Goal: Find specific page/section: Find specific page/section

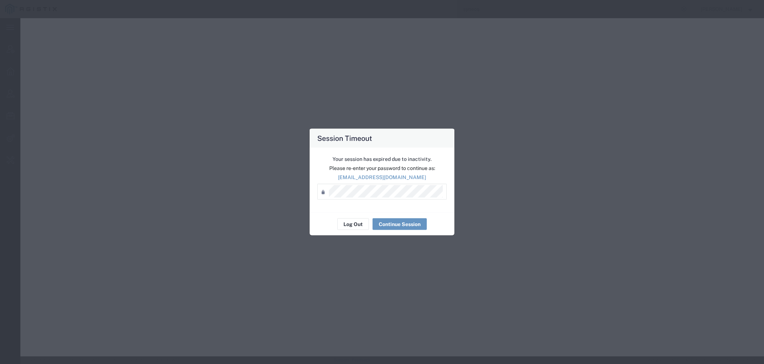
select select "DEPARTMENT"
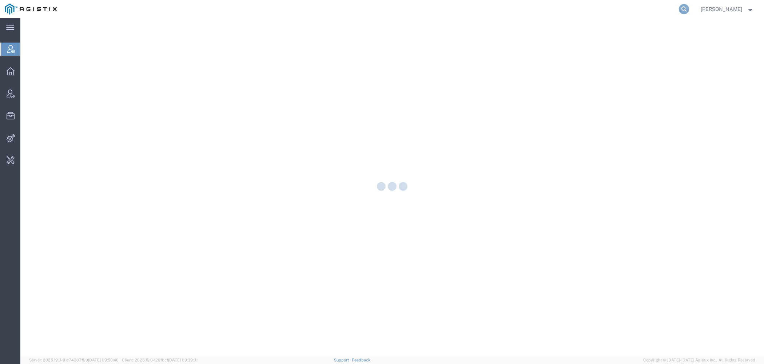
click at [686, 9] on icon at bounding box center [684, 9] width 10 height 10
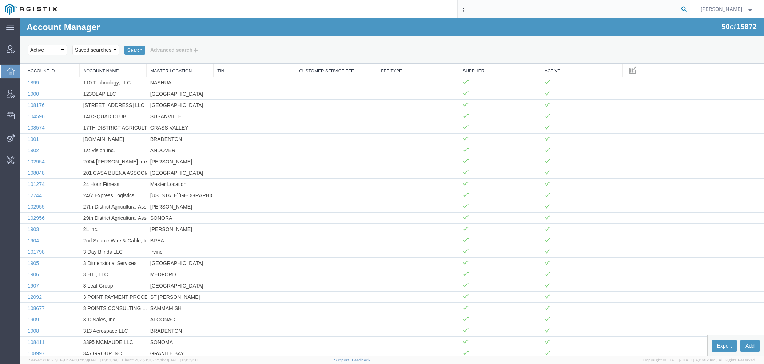
type input ";"
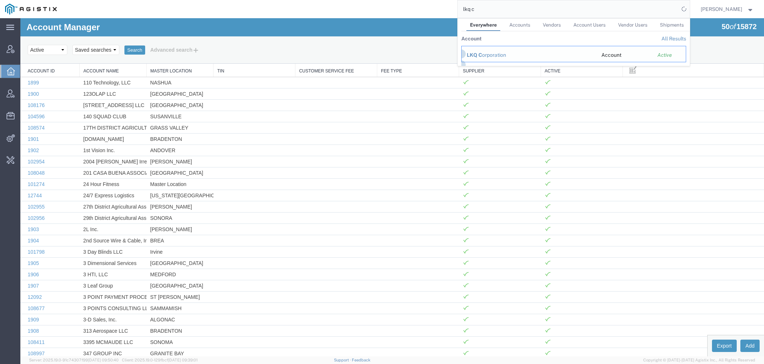
click at [510, 54] on div "LKQ C orporation" at bounding box center [529, 55] width 124 height 8
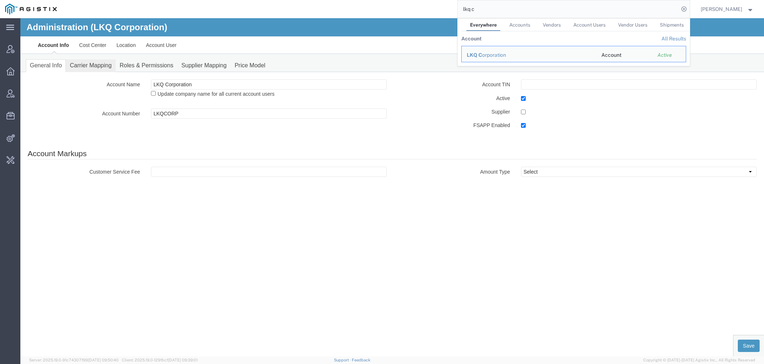
click at [96, 67] on link "Carrier Mapping" at bounding box center [91, 65] width 50 height 13
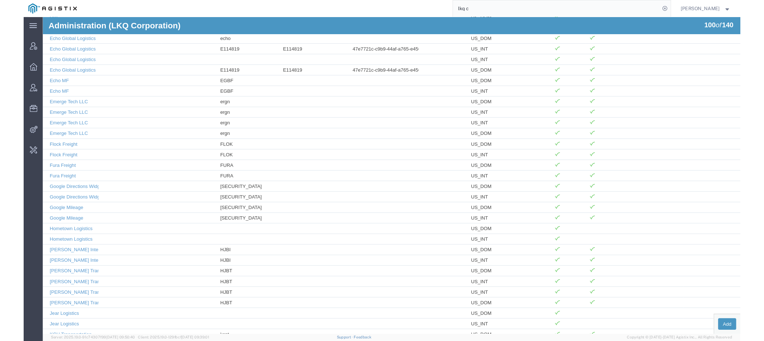
scroll to position [535, 0]
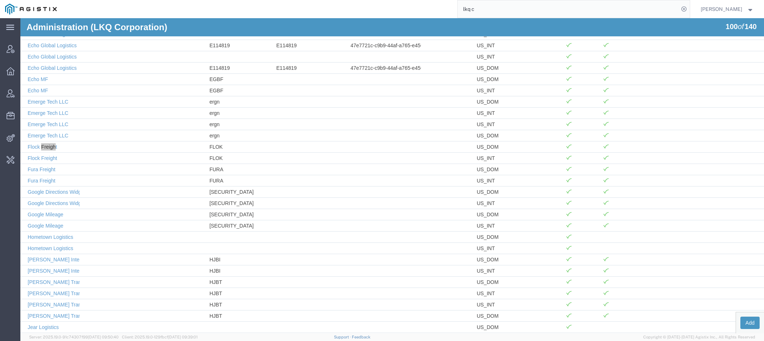
drag, startPoint x: 476, startPoint y: 9, endPoint x: 399, endPoint y: 8, distance: 77.2
click at [458, 8] on input "lkq c" at bounding box center [568, 8] width 221 height 17
type input "freightq"
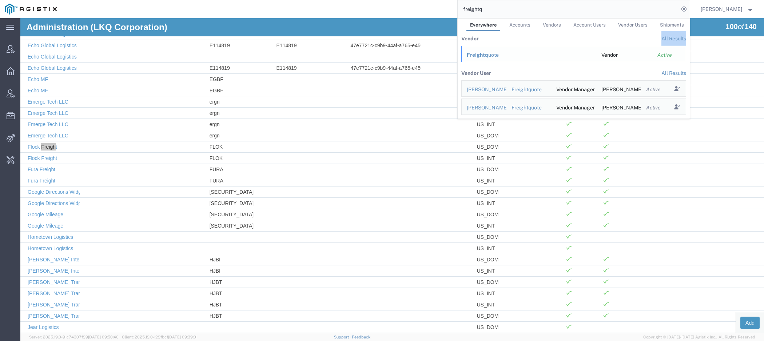
click at [476, 51] on td "Freightq uote" at bounding box center [529, 54] width 135 height 16
click at [476, 53] on span "Freightq" at bounding box center [477, 55] width 21 height 6
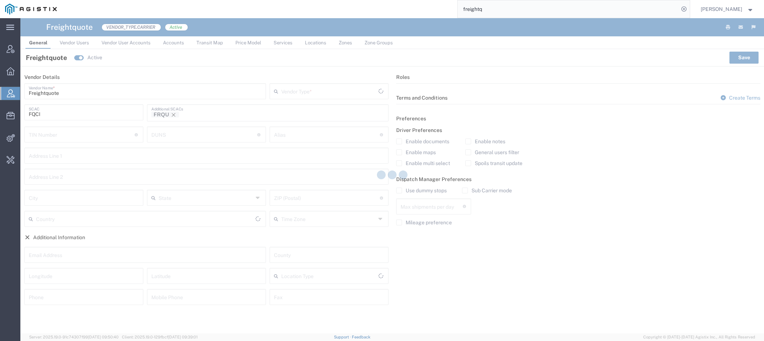
type input "Carrier"
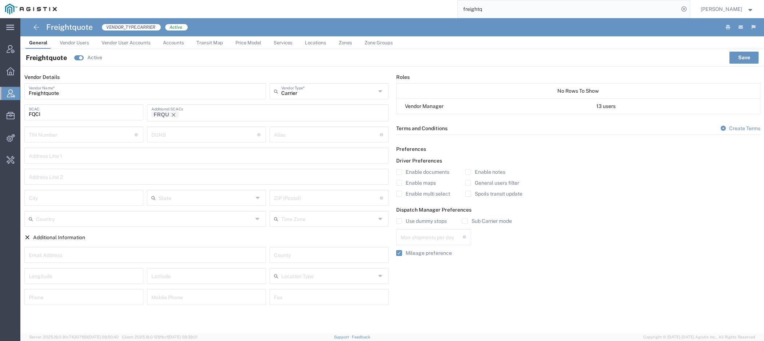
click at [178, 43] on span "Accounts" at bounding box center [173, 42] width 21 height 5
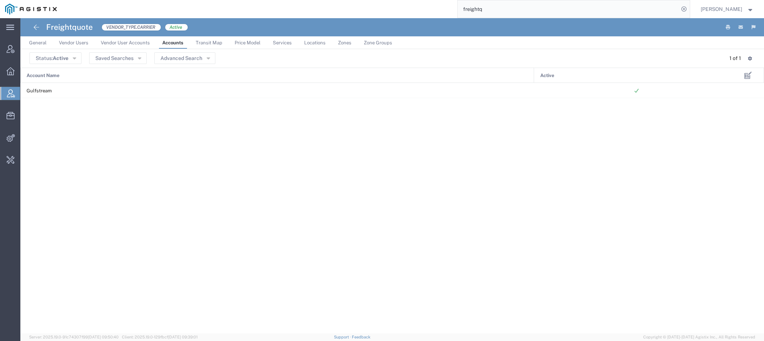
click at [42, 48] on link "General" at bounding box center [37, 42] width 25 height 13
